Goal: Task Accomplishment & Management: Use online tool/utility

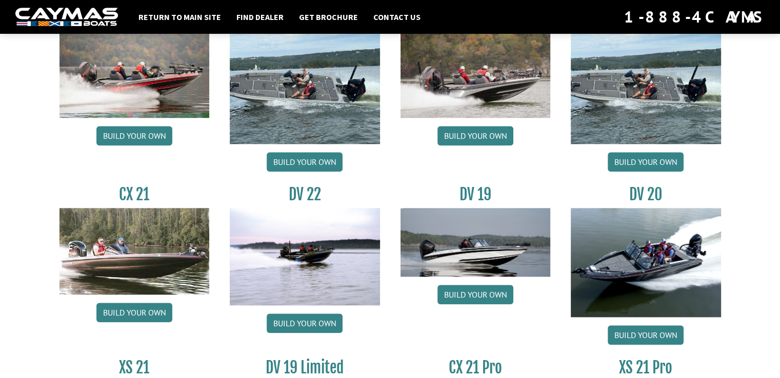
scroll to position [1078, 0]
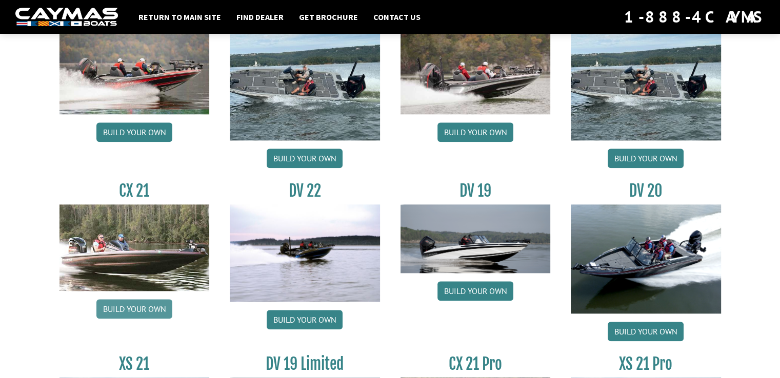
click at [135, 313] on link "Build your own" at bounding box center [134, 308] width 76 height 19
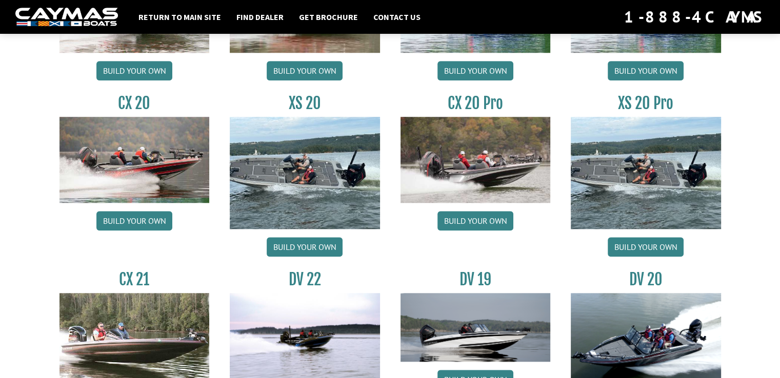
scroll to position [988, 0]
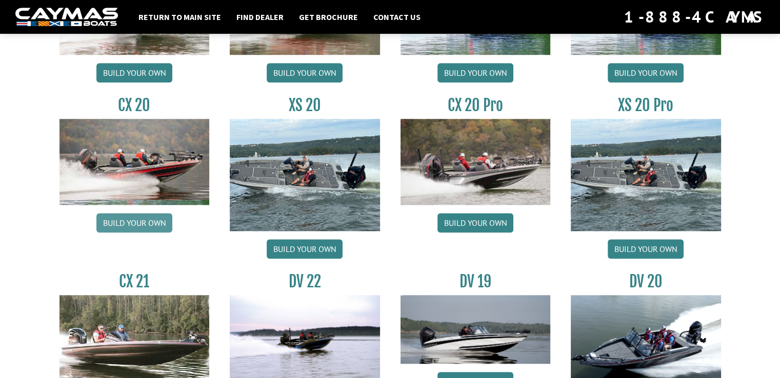
click at [137, 217] on link "Build your own" at bounding box center [134, 222] width 76 height 19
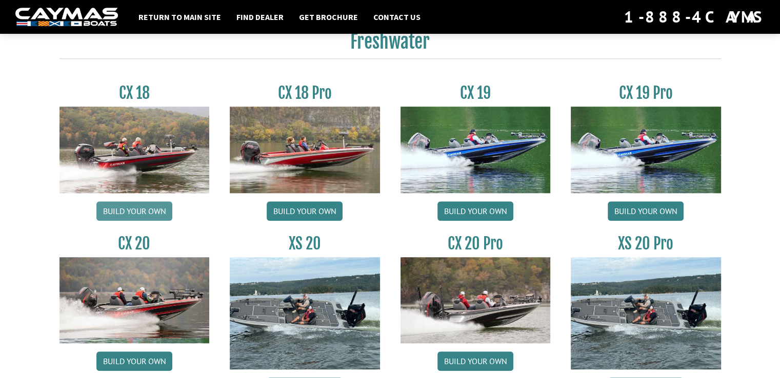
scroll to position [850, 0]
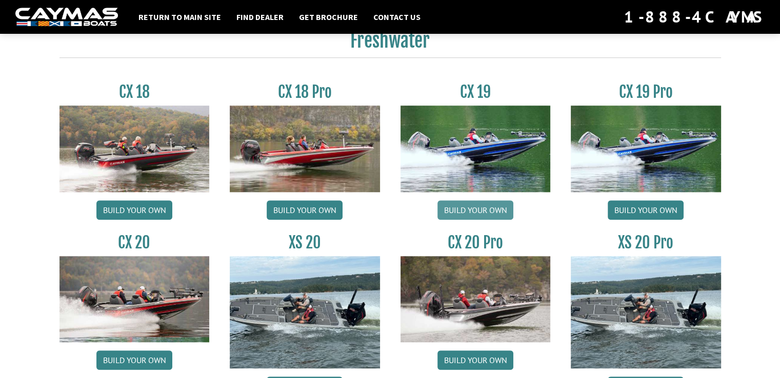
click at [464, 209] on link "Build your own" at bounding box center [475, 209] width 76 height 19
